Goal: Task Accomplishment & Management: Complete application form

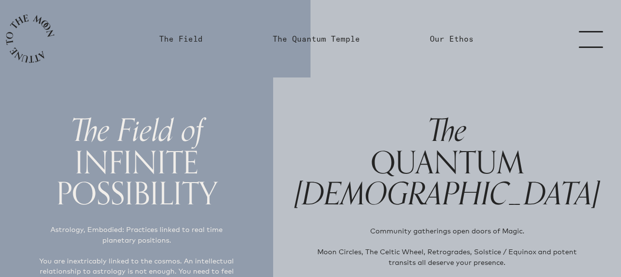
click at [593, 38] on link "menu" at bounding box center [596, 39] width 49 height 78
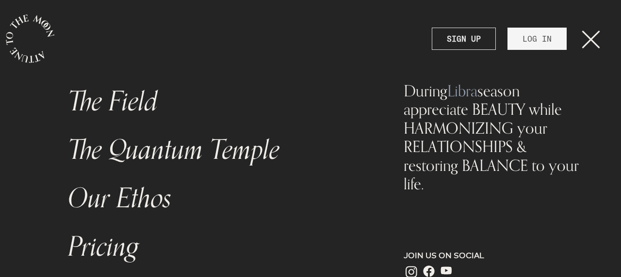
click at [471, 34] on strong "SIGN UP" at bounding box center [464, 39] width 34 height 12
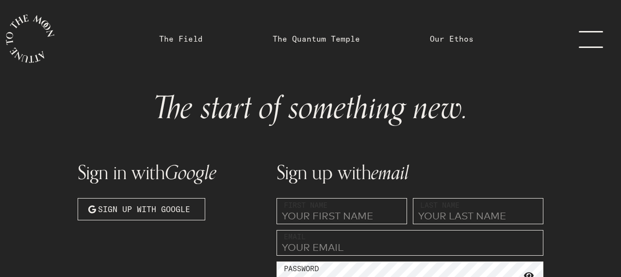
click at [303, 208] on label "First Name" at bounding box center [306, 205] width 44 height 11
click at [305, 214] on input "text" at bounding box center [342, 211] width 130 height 26
type input "[PERSON_NAME]"
type input "Remington"
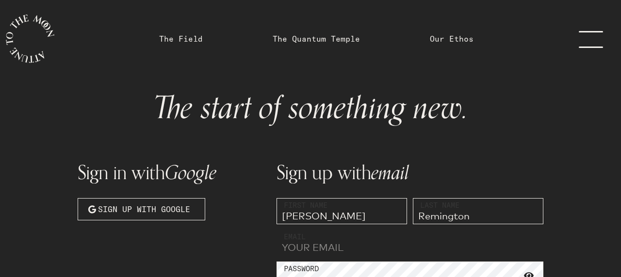
type input "[EMAIL_ADDRESS][DOMAIN_NAME]"
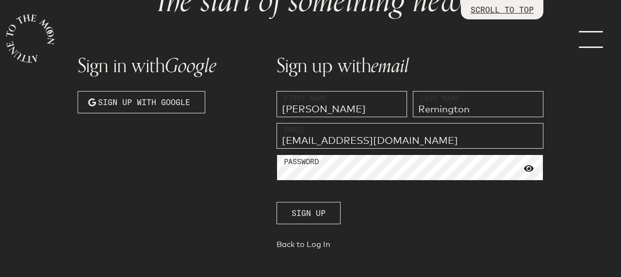
scroll to position [108, 0]
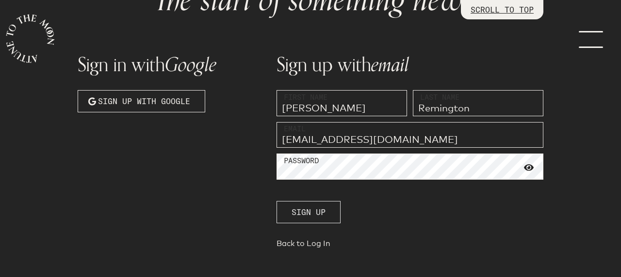
click at [308, 212] on span "Sign up" at bounding box center [309, 213] width 34 height 12
